Goal: Information Seeking & Learning: Check status

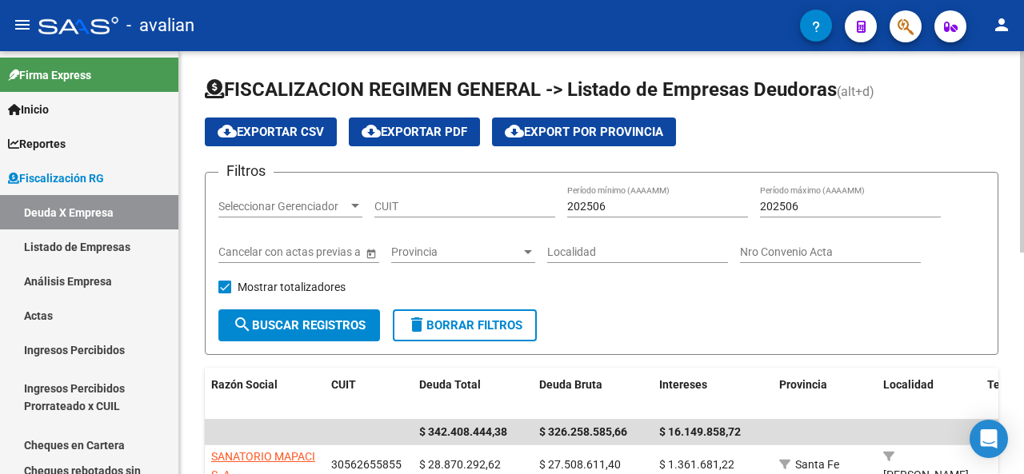
drag, startPoint x: 0, startPoint y: 0, endPoint x: 410, endPoint y: 209, distance: 459.6
click at [410, 209] on input "CUIT" at bounding box center [464, 207] width 181 height 14
paste input "30-57288431-3"
type input "30-57288431-3"
click at [597, 206] on input "202506" at bounding box center [657, 207] width 181 height 14
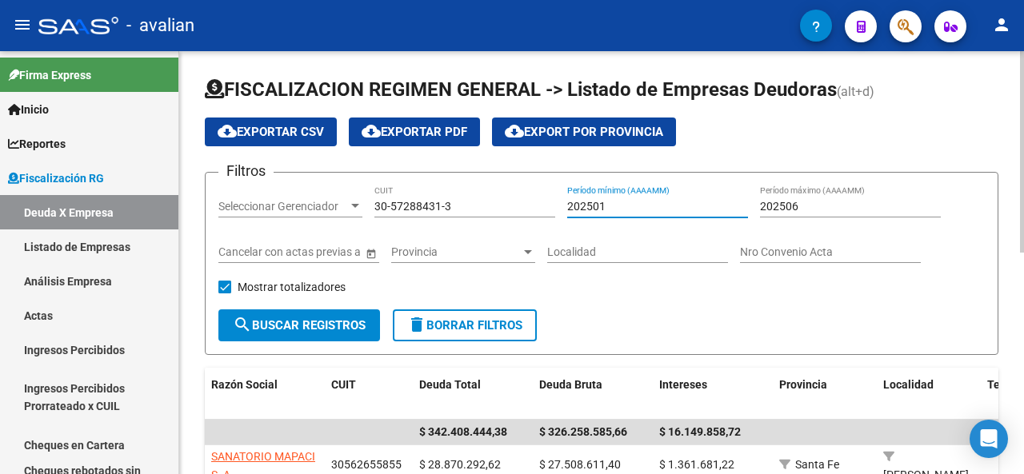
type input "202501"
click at [790, 206] on input "202506" at bounding box center [850, 207] width 181 height 14
type input "202504"
click at [323, 335] on button "search Buscar Registros" at bounding box center [299, 326] width 162 height 32
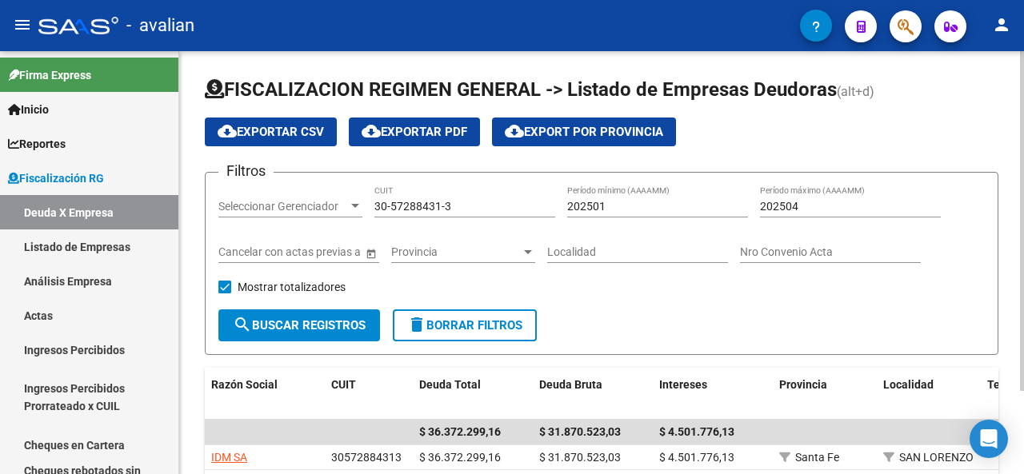
scroll to position [103, 0]
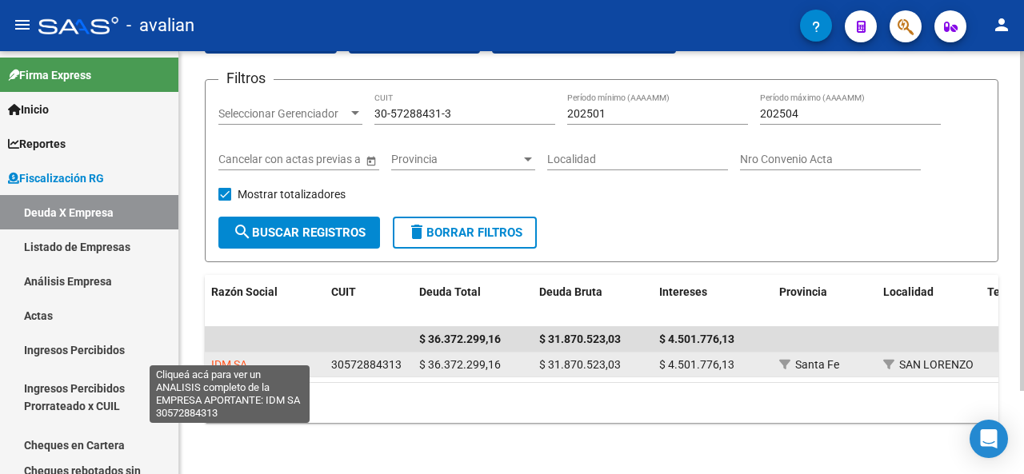
click at [227, 358] on span "IDM SA" at bounding box center [229, 364] width 36 height 13
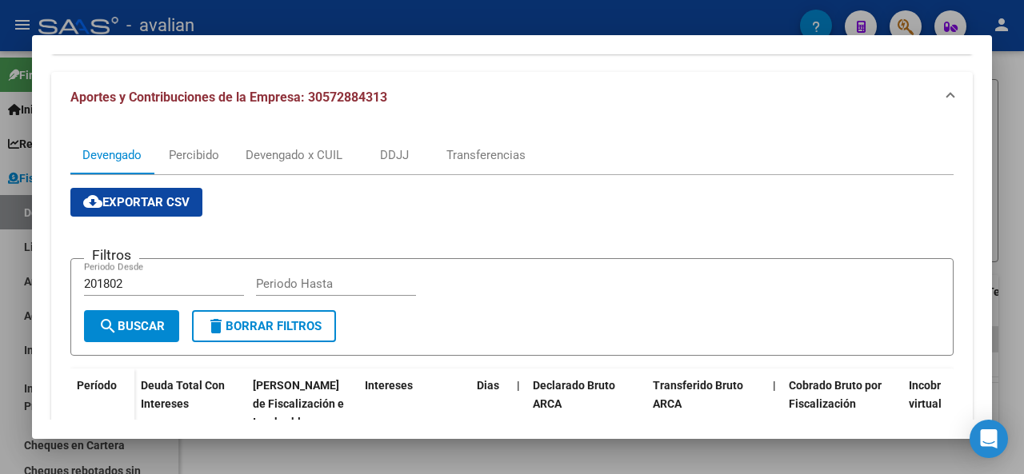
scroll to position [0, 0]
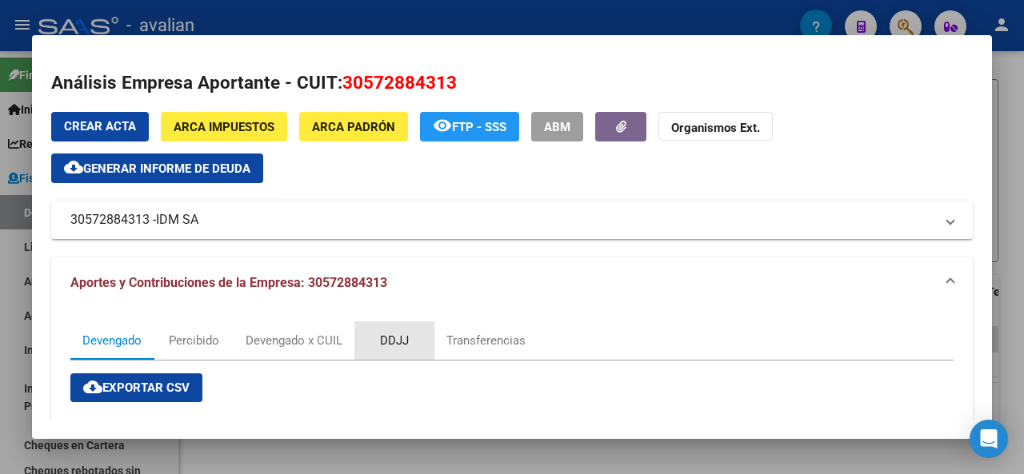
click at [392, 338] on div "DDJJ" at bounding box center [394, 341] width 29 height 18
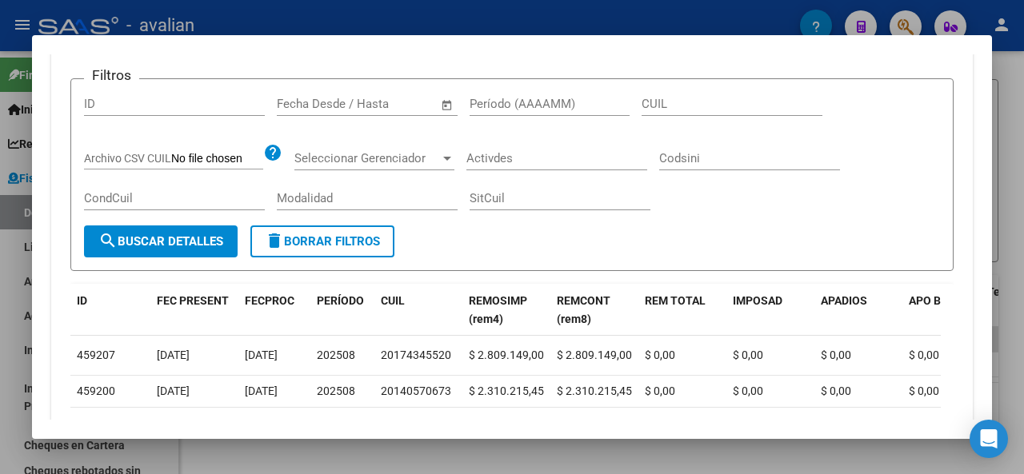
scroll to position [126, 0]
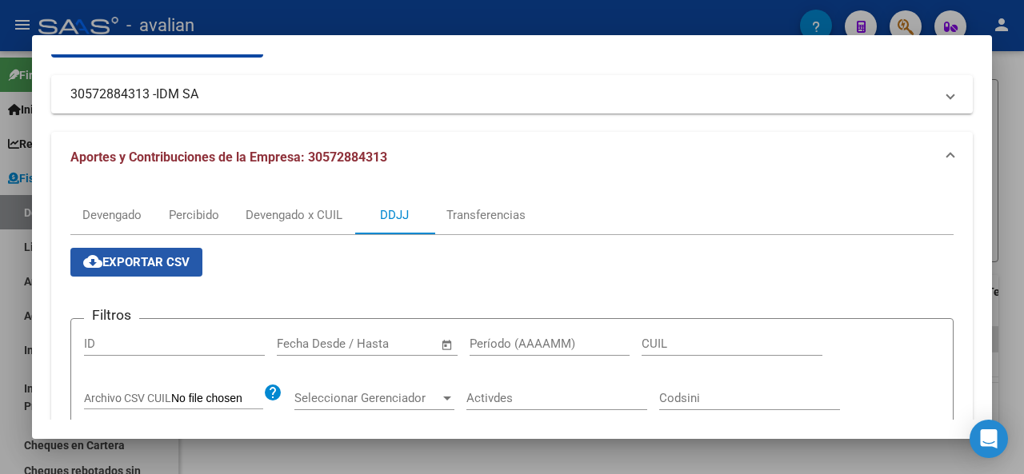
click at [141, 264] on span "cloud_download Exportar CSV" at bounding box center [136, 262] width 106 height 14
click at [1009, 116] on div at bounding box center [512, 237] width 1024 height 474
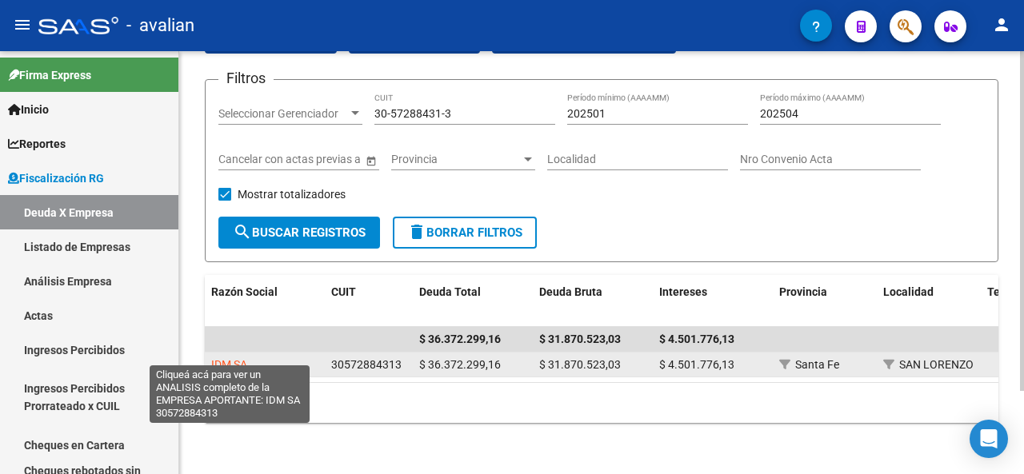
click at [236, 358] on span "IDM SA" at bounding box center [229, 364] width 36 height 13
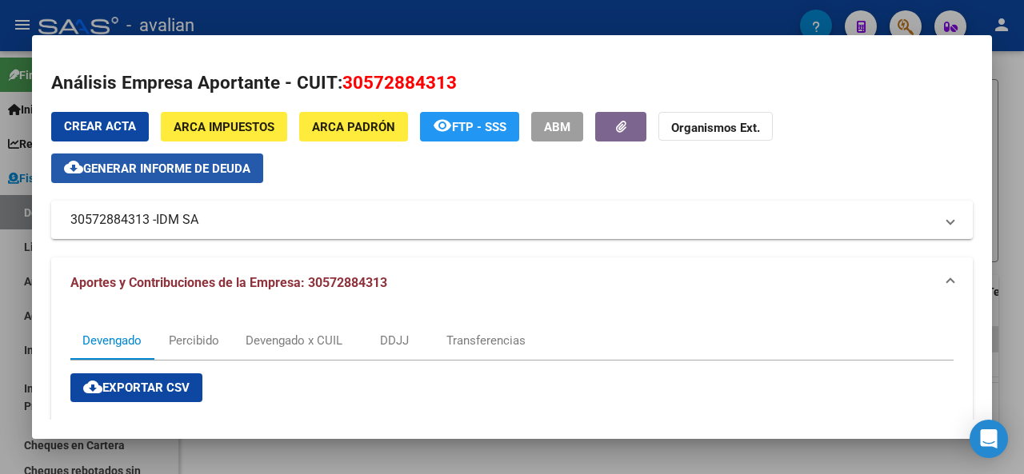
click at [194, 172] on span "Generar informe de deuda" at bounding box center [166, 169] width 167 height 14
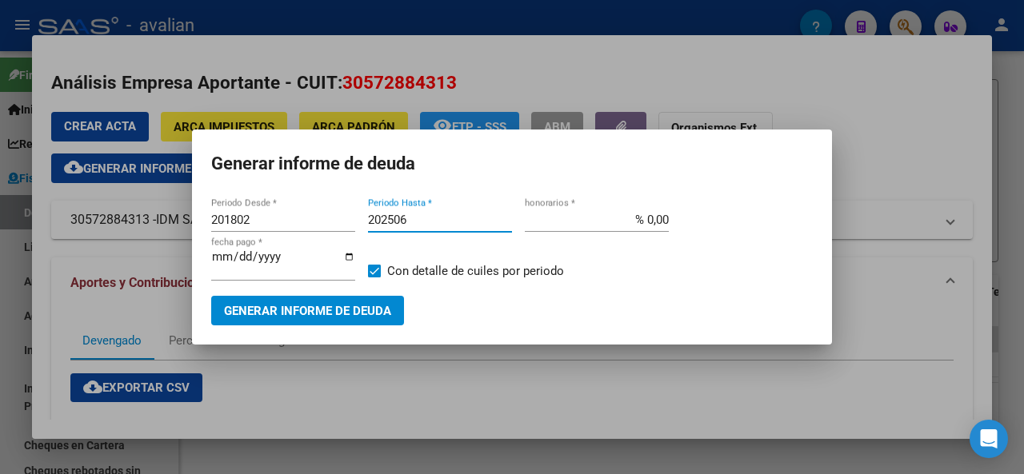
drag, startPoint x: 421, startPoint y: 221, endPoint x: 349, endPoint y: 218, distance: 72.1
click at [349, 218] on div "201802 Periodo Desde * 202506 Periodo Hasta * % 0,00 honorarios * [DATE] fecha …" at bounding box center [511, 252] width 601 height 88
drag, startPoint x: 259, startPoint y: 220, endPoint x: 185, endPoint y: 226, distance: 74.7
click at [185, 226] on div "Análisis Empresa Aportante - CUIT: 30572884313 Crear Acta ARCA Impuestos ARCA […" at bounding box center [512, 237] width 1024 height 474
paste input "2506"
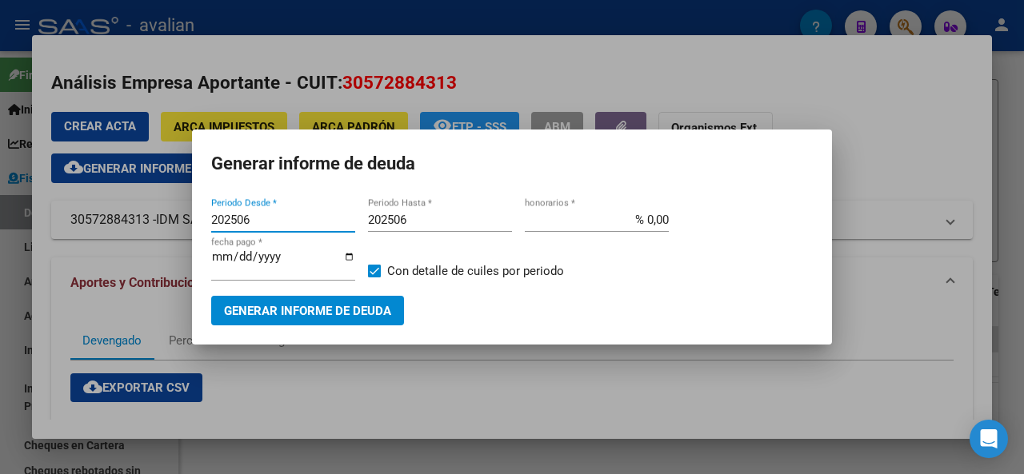
click at [249, 218] on input "202506" at bounding box center [283, 220] width 144 height 14
type input "202501"
click at [410, 216] on input "202506" at bounding box center [440, 220] width 144 height 14
type input "202504"
click at [870, 210] on div at bounding box center [512, 237] width 1024 height 474
